Goal: Information Seeking & Learning: Learn about a topic

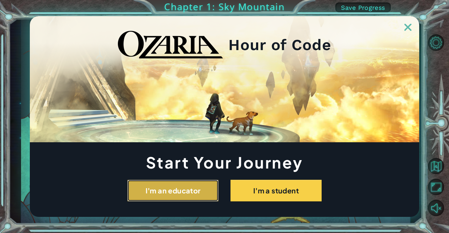
click at [183, 184] on button "I'm an educator" at bounding box center [172, 191] width 91 height 22
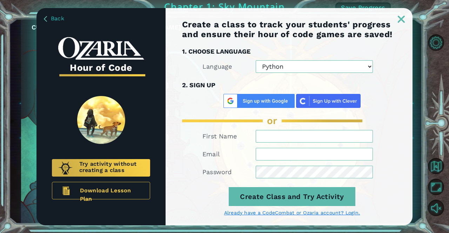
click at [284, 73] on div "Create a class to track your students' progress and ensure their hour of code g…" at bounding box center [288, 123] width 247 height 206
click at [287, 68] on select "Python JavaScript" at bounding box center [314, 66] width 117 height 13
click at [402, 19] on img at bounding box center [401, 19] width 7 height 7
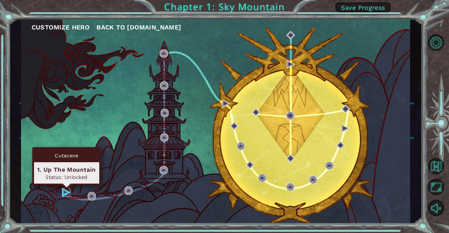
click at [69, 192] on img at bounding box center [66, 192] width 8 height 8
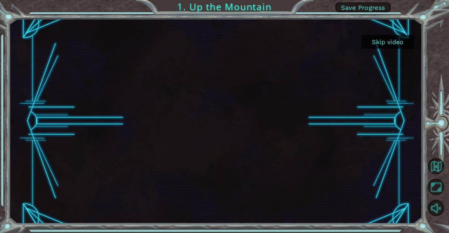
click at [384, 45] on button "Skip video" at bounding box center [387, 42] width 53 height 14
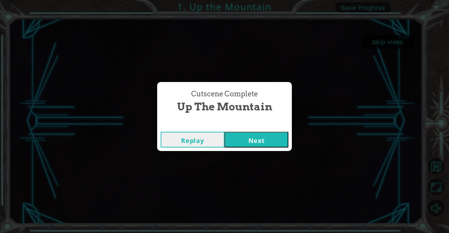
click at [251, 142] on button "Next" at bounding box center [256, 140] width 64 height 16
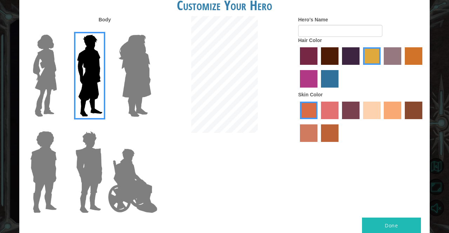
click at [391, 229] on button "Done" at bounding box center [391, 226] width 59 height 16
type input "iug"
click at [379, 218] on button "Done" at bounding box center [391, 226] width 59 height 16
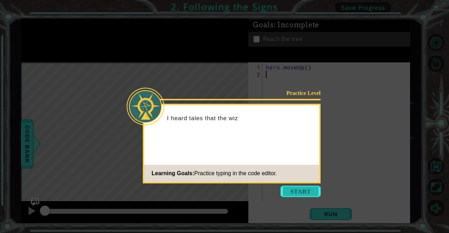
click at [302, 189] on button "Start" at bounding box center [300, 191] width 40 height 11
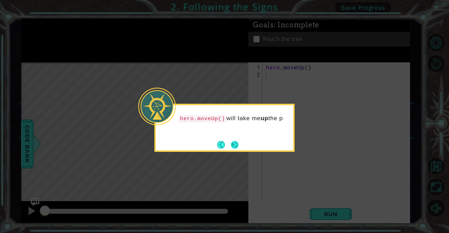
click at [235, 142] on button "Next" at bounding box center [234, 144] width 11 height 11
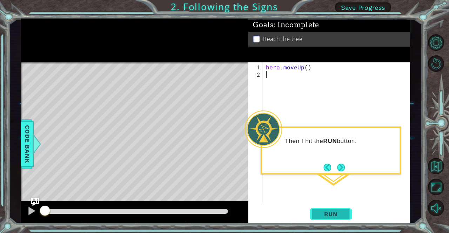
click at [328, 211] on span "Run" at bounding box center [331, 214] width 28 height 7
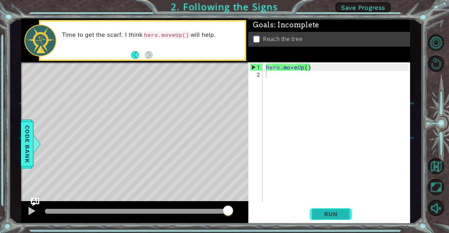
click at [323, 212] on span "Run" at bounding box center [331, 214] width 28 height 7
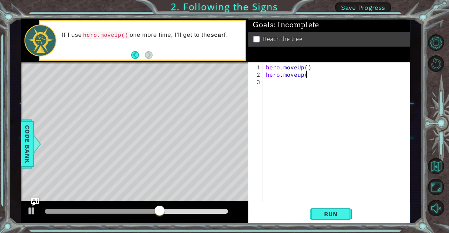
scroll to position [0, 2]
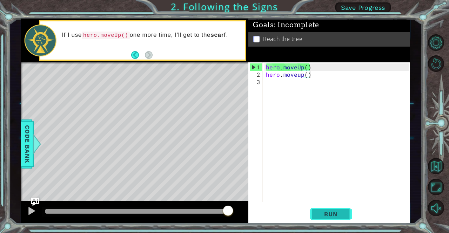
click at [329, 216] on span "Run" at bounding box center [331, 214] width 28 height 7
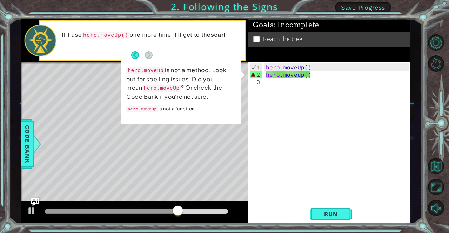
click at [299, 75] on div "hero . moveUp ( ) hero . moveup ( )" at bounding box center [337, 140] width 147 height 155
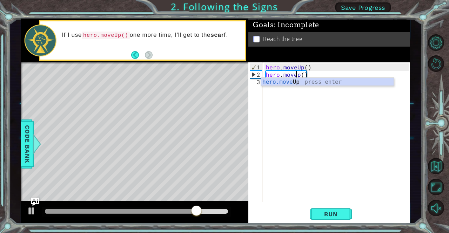
type textarea "hero.moveUp()"
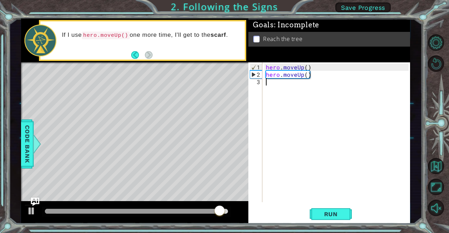
click at [317, 109] on div "hero . moveUp ( ) hero . moveUp ( )" at bounding box center [337, 140] width 147 height 155
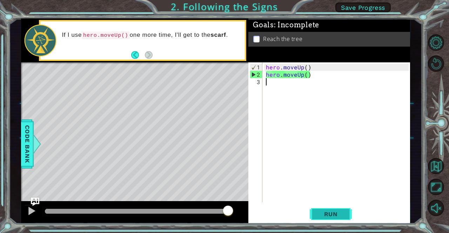
click at [330, 214] on span "Run" at bounding box center [331, 214] width 28 height 7
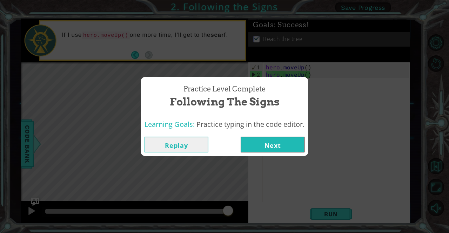
click at [250, 138] on button "Next" at bounding box center [273, 145] width 64 height 16
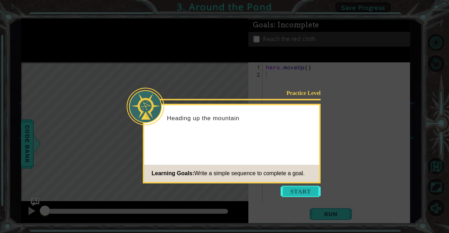
click at [303, 188] on button "Start" at bounding box center [300, 191] width 40 height 11
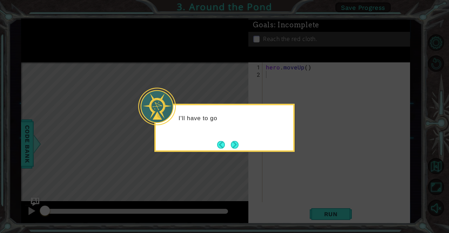
click at [307, 163] on icon at bounding box center [224, 116] width 449 height 233
click at [233, 146] on button "Next" at bounding box center [235, 145] width 8 height 8
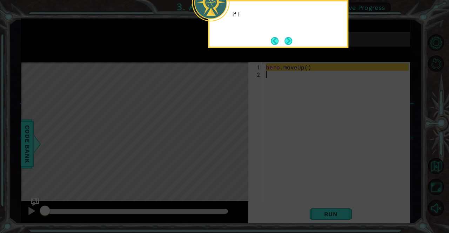
click at [285, 149] on icon at bounding box center [224, 35] width 449 height 397
click at [288, 38] on button "Next" at bounding box center [288, 41] width 8 height 8
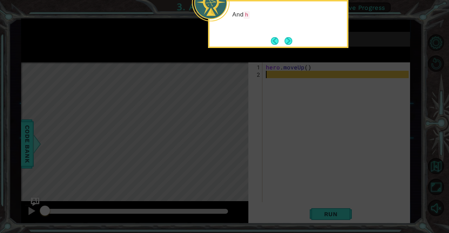
click at [288, 38] on button "Next" at bounding box center [288, 41] width 8 height 8
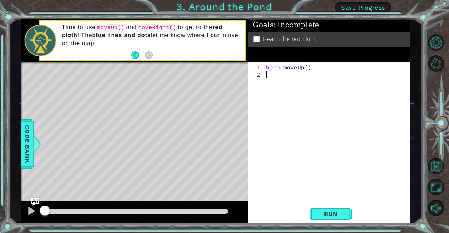
click at [282, 90] on div "hero . moveUp ( )" at bounding box center [337, 140] width 147 height 155
